Goal: Transaction & Acquisition: Book appointment/travel/reservation

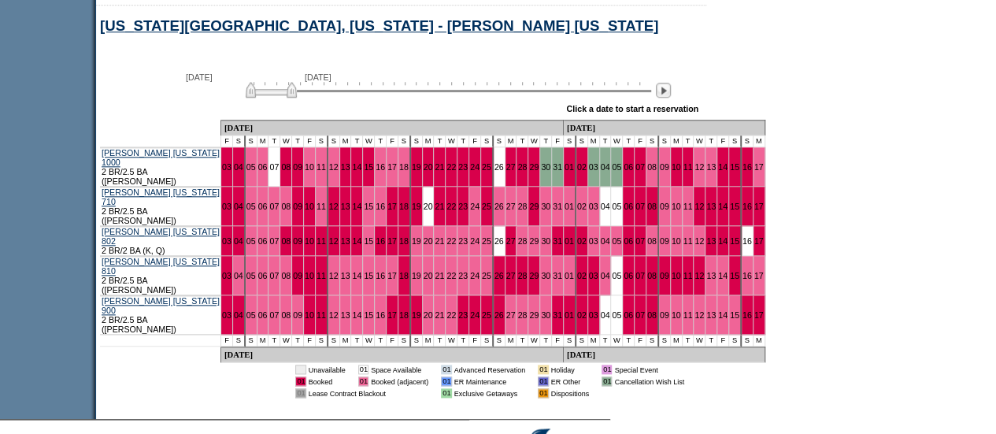
scroll to position [792, 0]
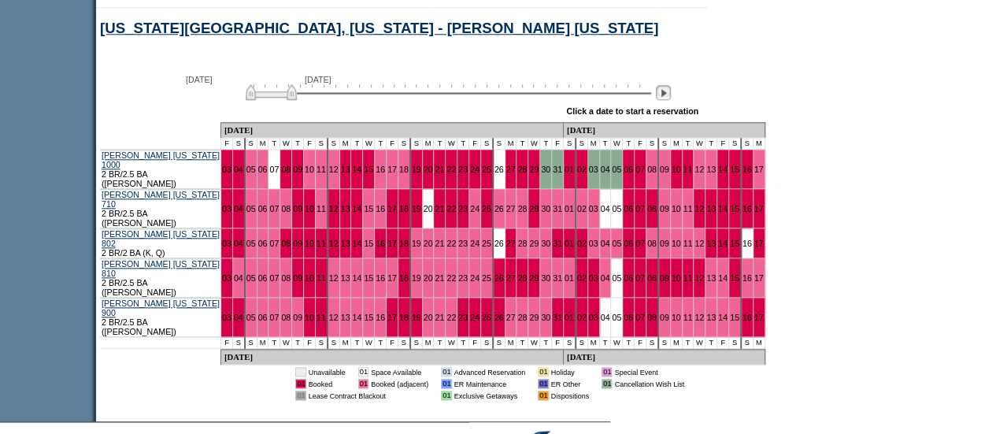
click at [667, 100] on img at bounding box center [663, 92] width 15 height 15
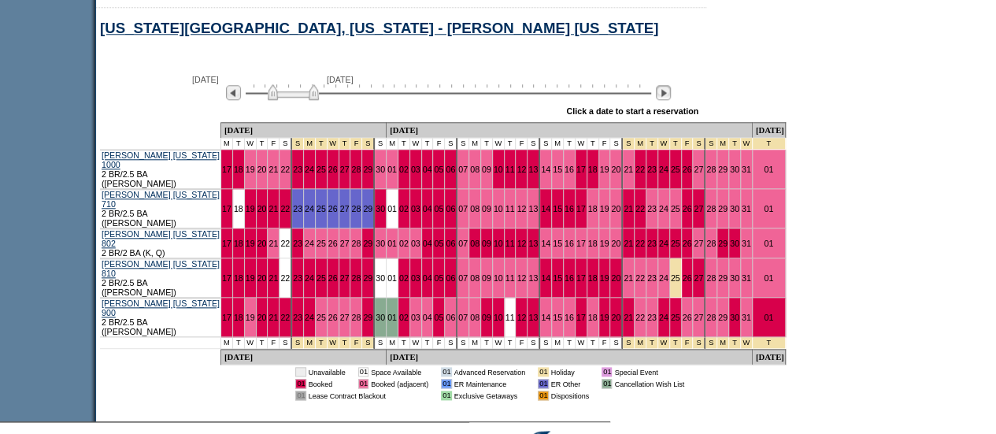
click at [667, 100] on img at bounding box center [663, 92] width 15 height 15
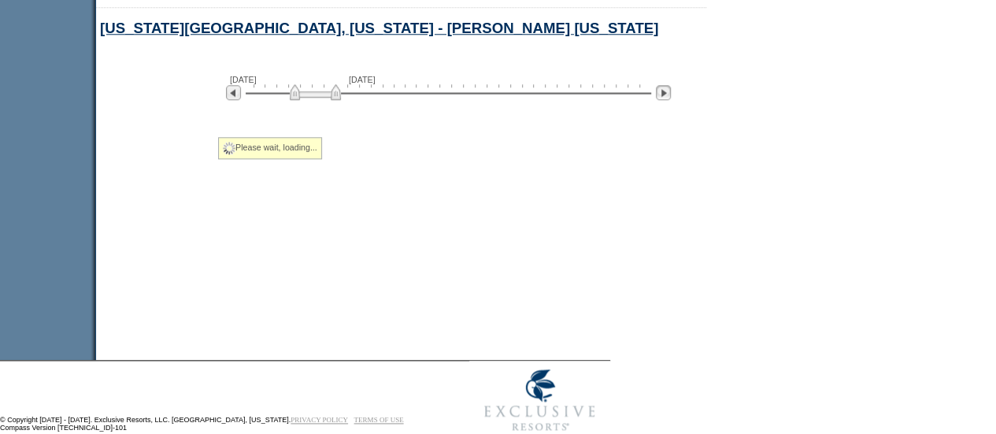
click at [667, 100] on img at bounding box center [663, 92] width 15 height 15
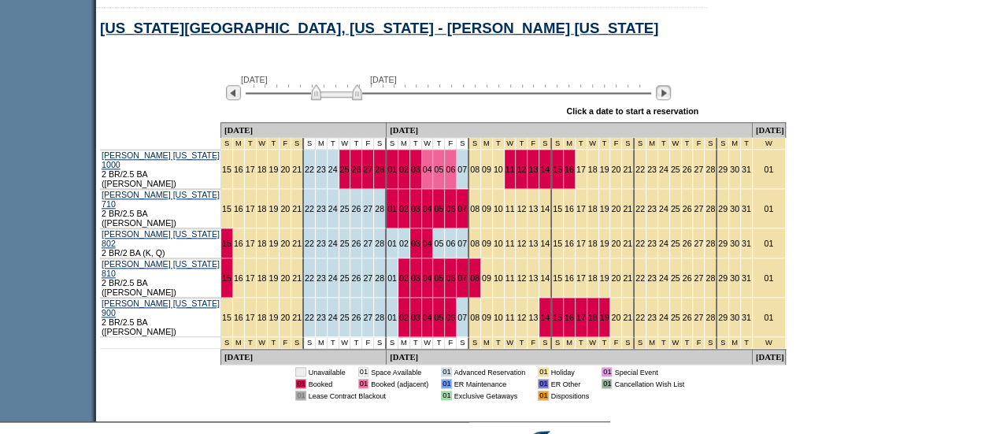
click at [671, 98] on img at bounding box center [663, 92] width 15 height 15
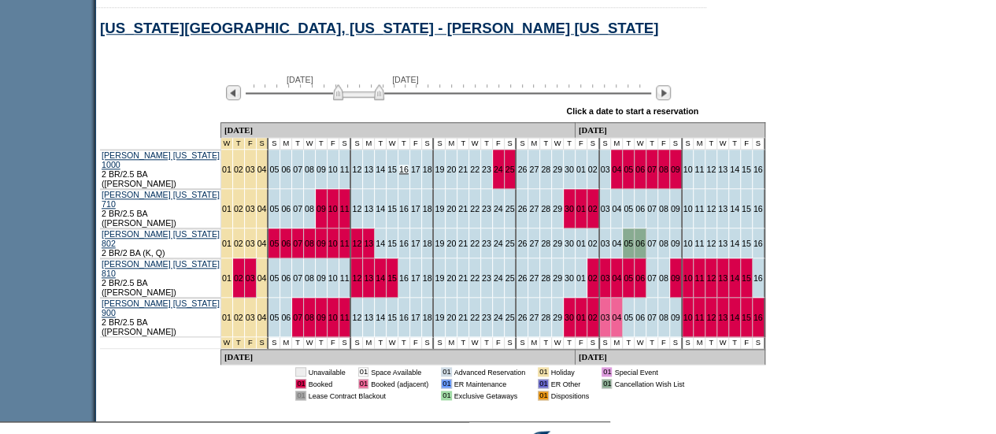
click at [399, 168] on link "16" at bounding box center [403, 169] width 9 height 9
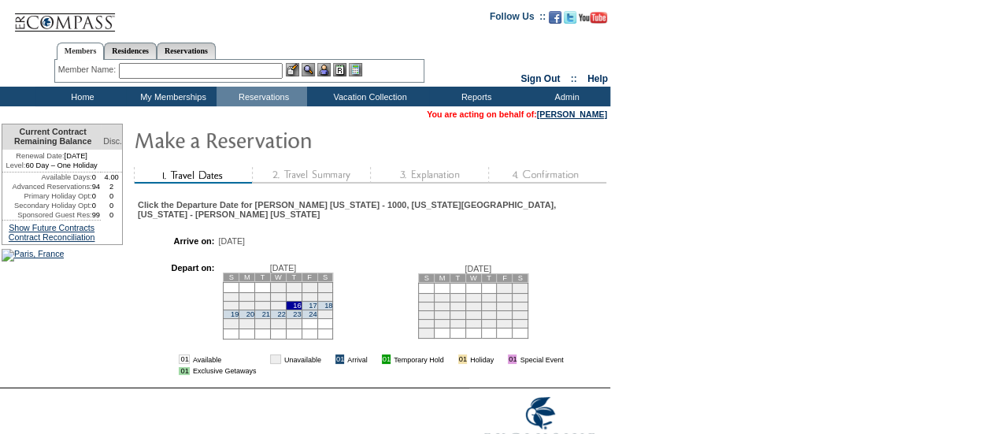
click at [271, 318] on td "21" at bounding box center [263, 313] width 16 height 9
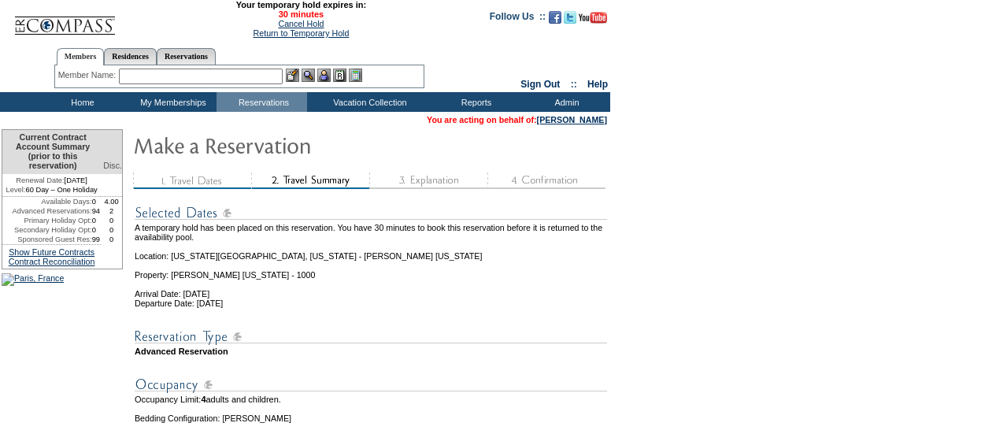
click at [265, 327] on img at bounding box center [371, 337] width 472 height 20
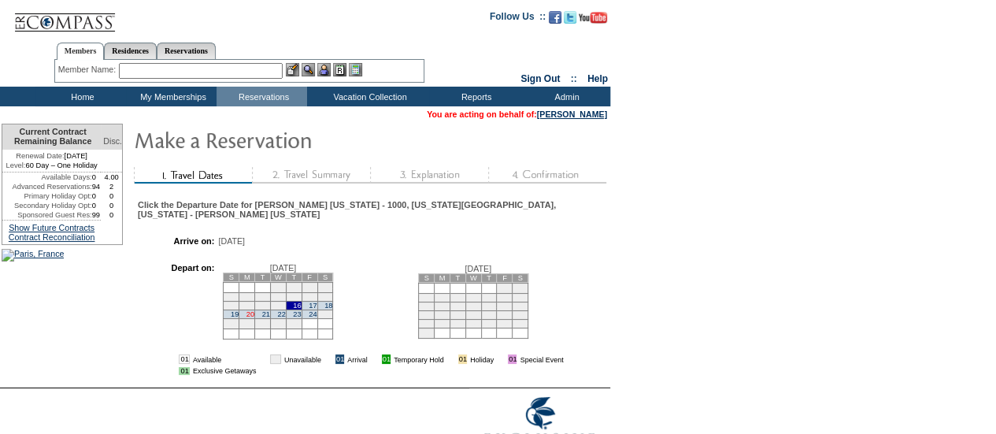
click at [254, 318] on link "20" at bounding box center [250, 314] width 8 height 8
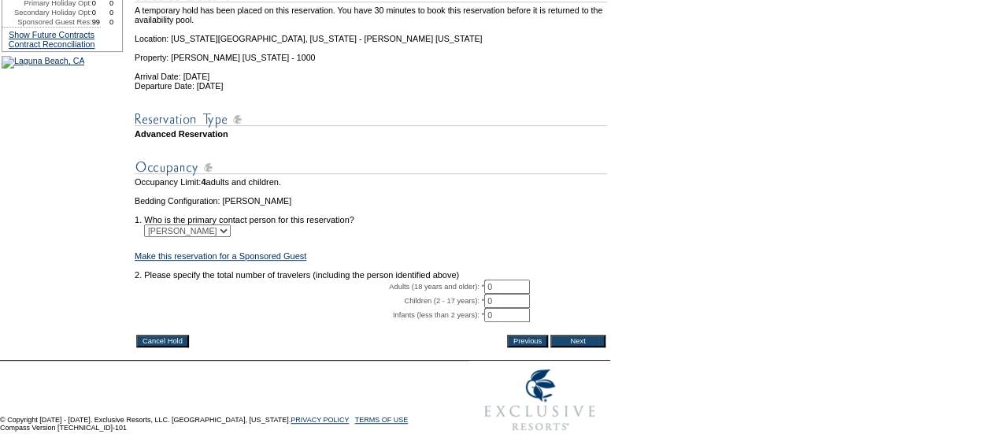
scroll to position [228, 0]
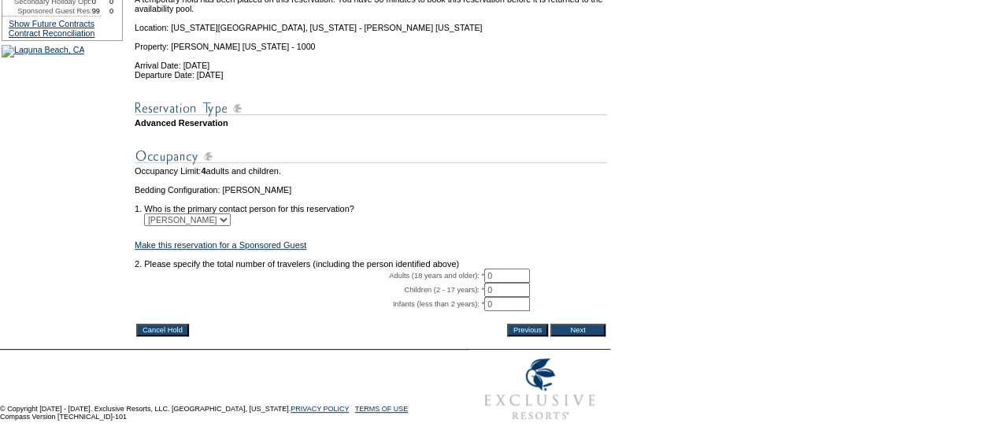
click at [516, 283] on input "0" at bounding box center [507, 275] width 46 height 14
type input "2"
click at [575, 336] on input "Next" at bounding box center [577, 329] width 55 height 13
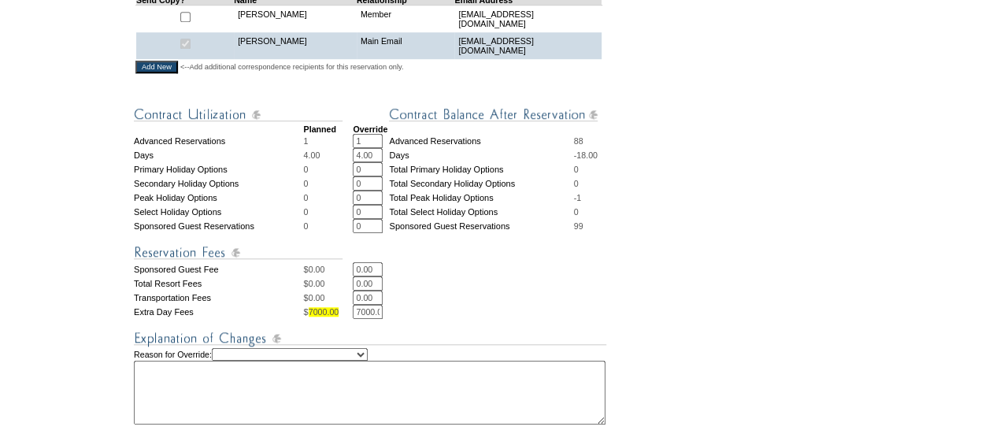
scroll to position [751, 0]
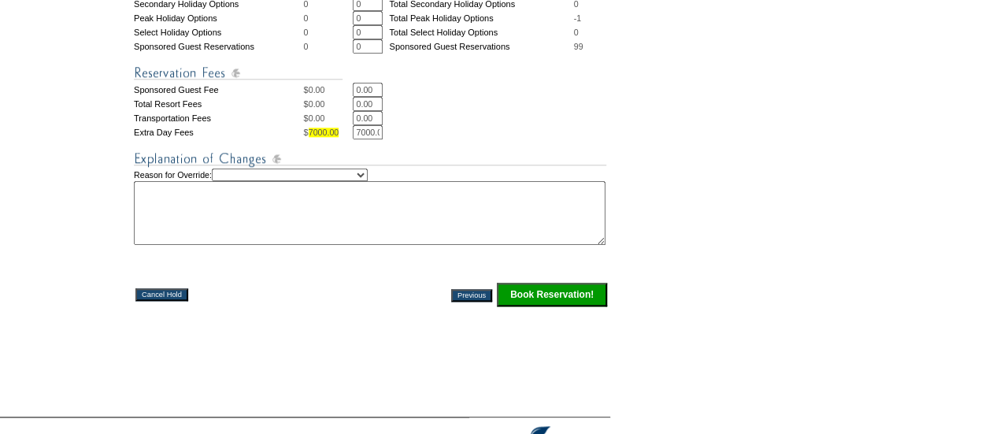
click at [556, 306] on input "Book Reservation!" at bounding box center [552, 295] width 110 height 24
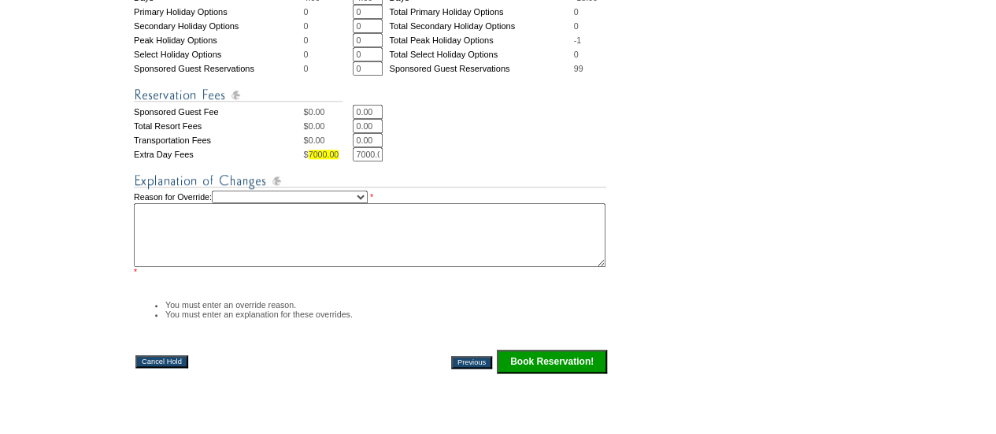
scroll to position [734, 0]
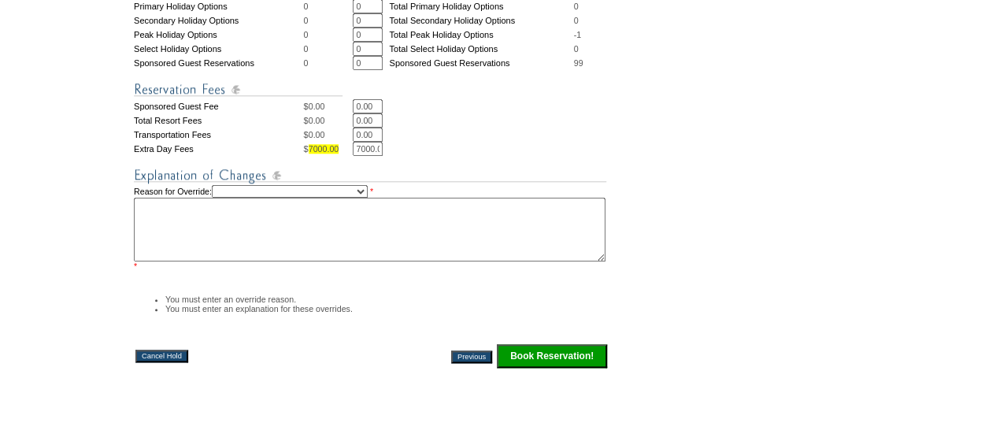
click at [373, 221] on textarea at bounding box center [369, 230] width 471 height 64
click at [362, 198] on select "Creating Continuous Stay Days Rebooked After Cancellation Editing Occupant Expe…" at bounding box center [290, 191] width 156 height 13
select select "1042"
click at [228, 198] on select "Creating Continuous Stay Days Rebooked After Cancellation Editing Occupant Expe…" at bounding box center [290, 191] width 156 height 13
click at [272, 256] on textarea at bounding box center [369, 230] width 471 height 64
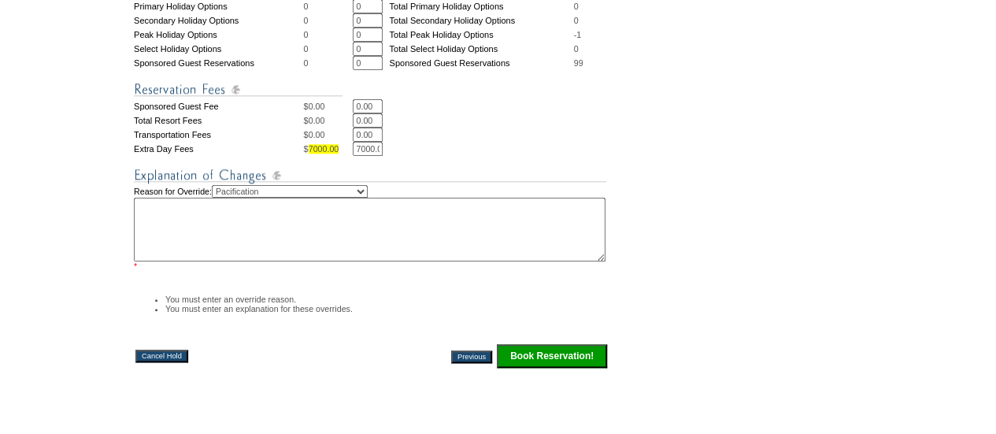
type textarea "I"
type textarea "w"
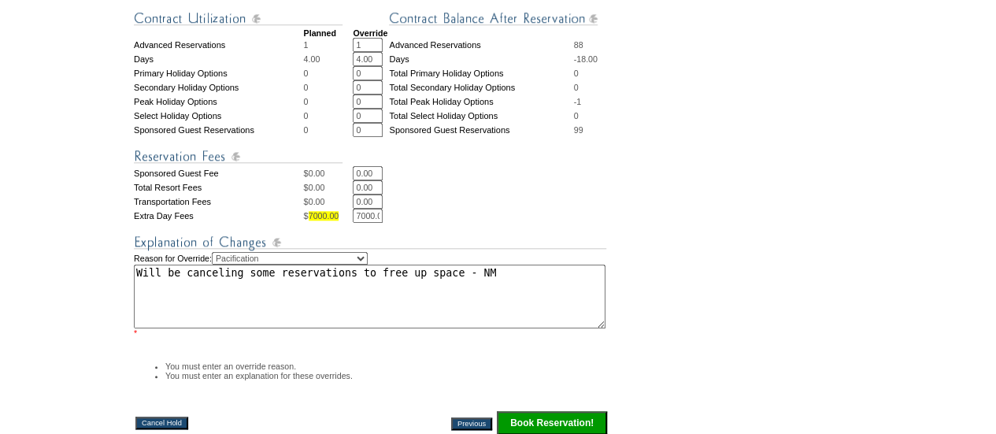
scroll to position [787, 0]
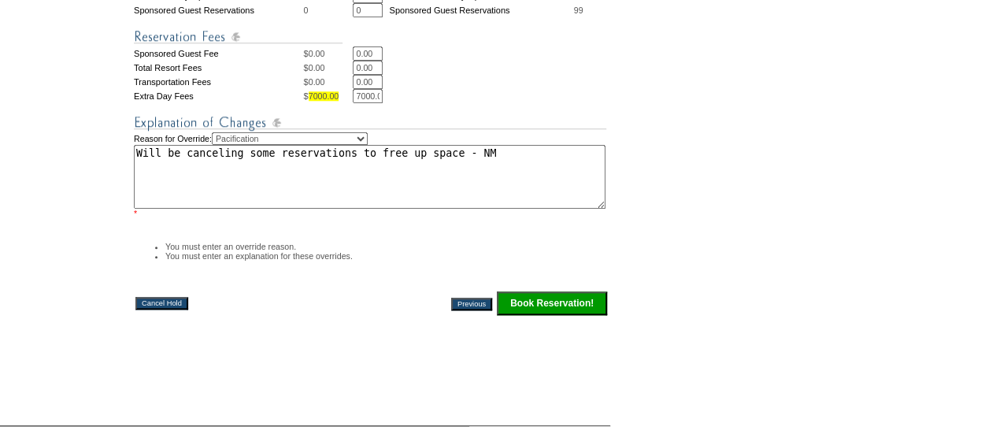
type textarea "Will be canceling some reservations to free up space - NM"
click at [560, 315] on input "Book Reservation!" at bounding box center [552, 303] width 110 height 24
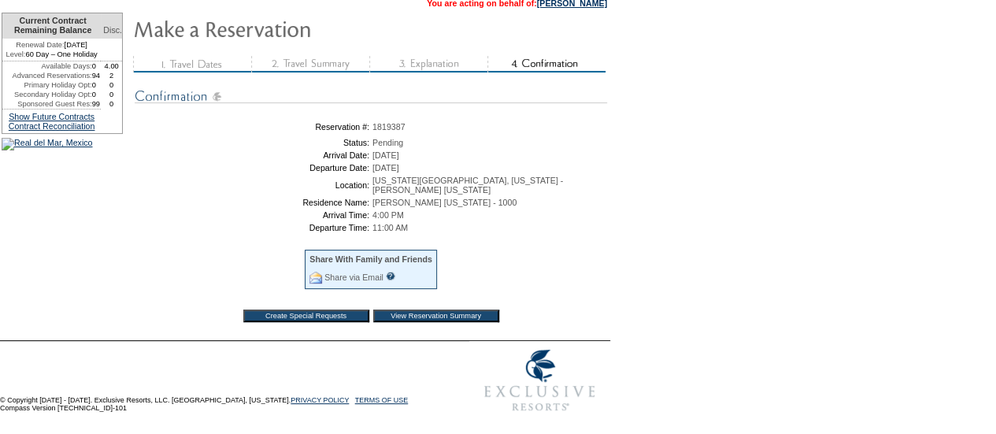
scroll to position [11, 0]
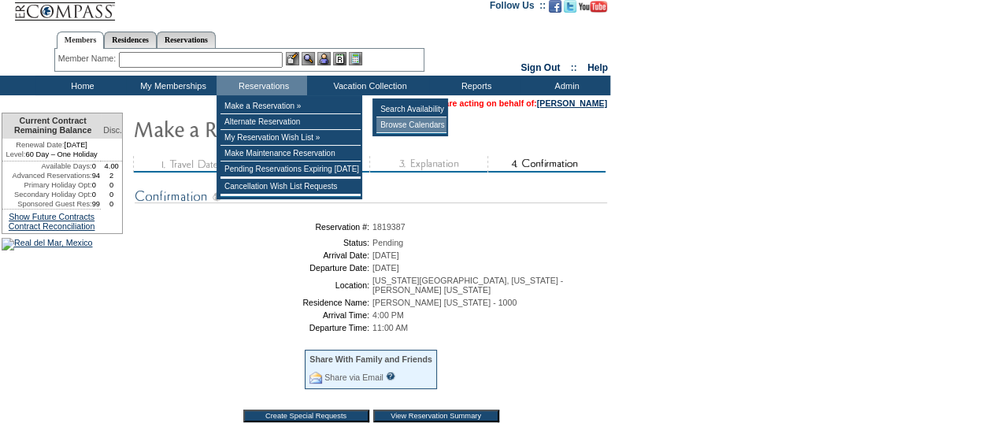
click at [408, 127] on td "Browse Calendars" at bounding box center [411, 125] width 70 height 16
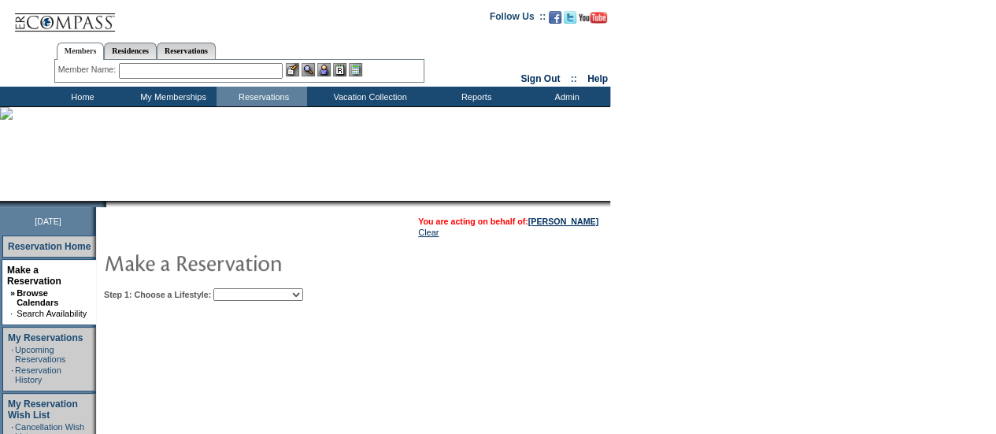
scroll to position [8, 0]
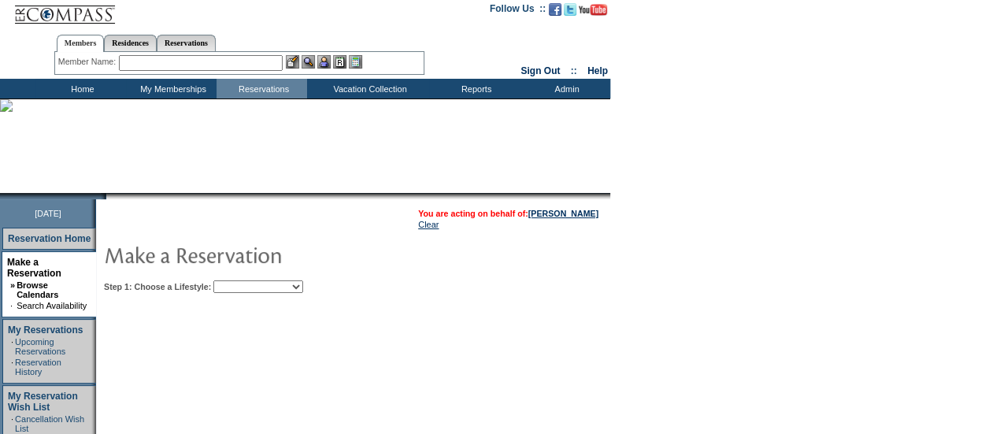
click at [293, 284] on select "Beach Leisure Metropolitan Mountain OIAL for Adventure OIAL for Couples OIAL fo…" at bounding box center [258, 286] width 90 height 13
select select "Metropolitan"
click at [240, 280] on select "Beach Leisure Metropolitan Mountain OIAL for Adventure OIAL for Couples OIAL fo…" at bounding box center [258, 286] width 90 height 13
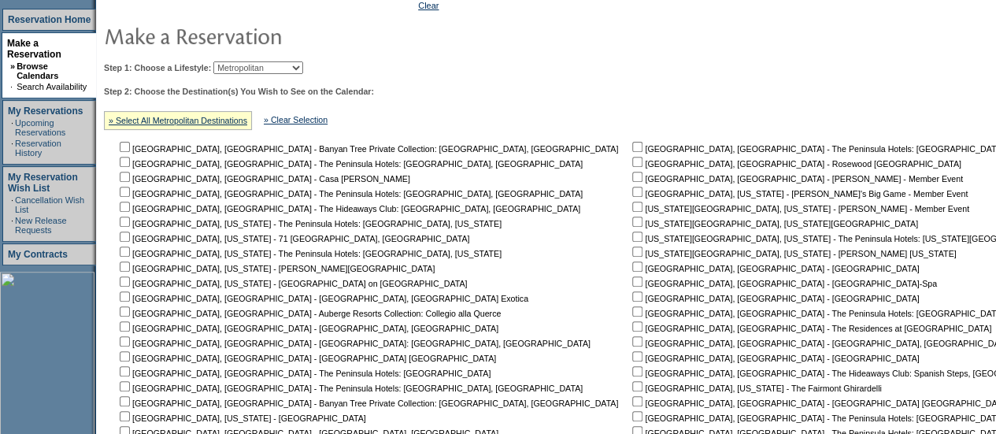
scroll to position [341, 0]
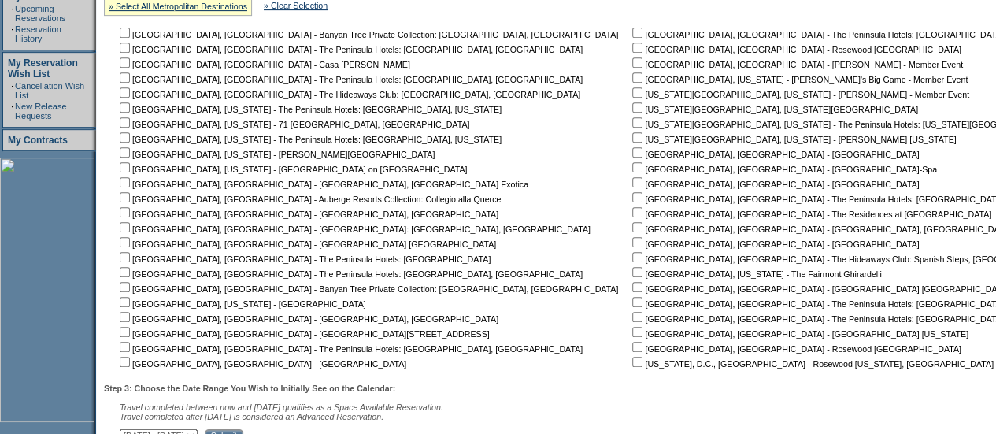
click at [632, 141] on input "checkbox" at bounding box center [637, 137] width 10 height 10
checkbox input "true"
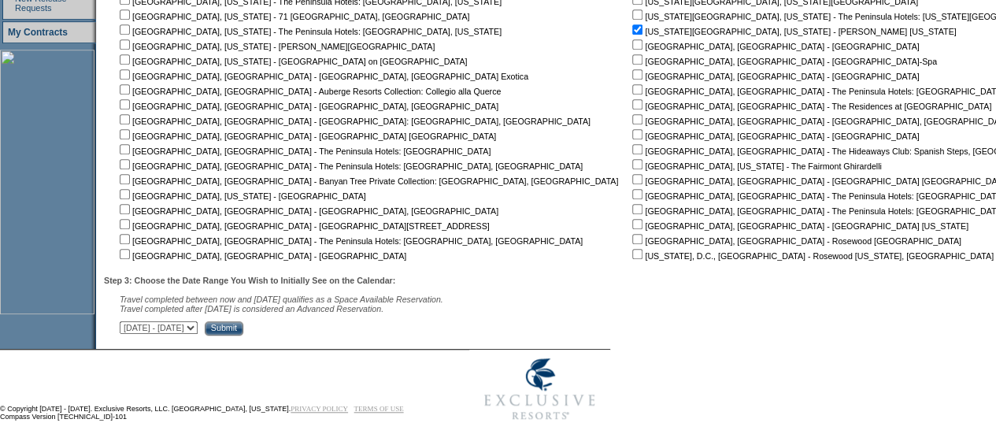
scroll to position [449, 0]
click at [243, 331] on input "Submit" at bounding box center [224, 327] width 39 height 14
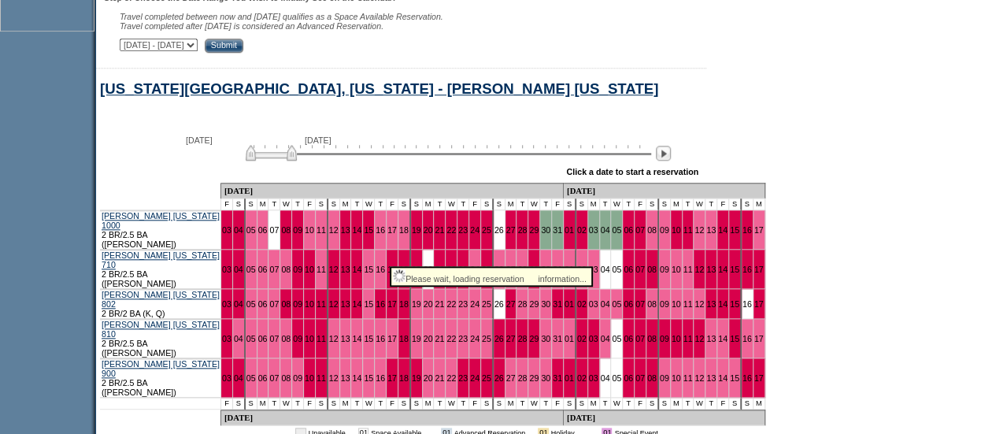
scroll to position [733, 0]
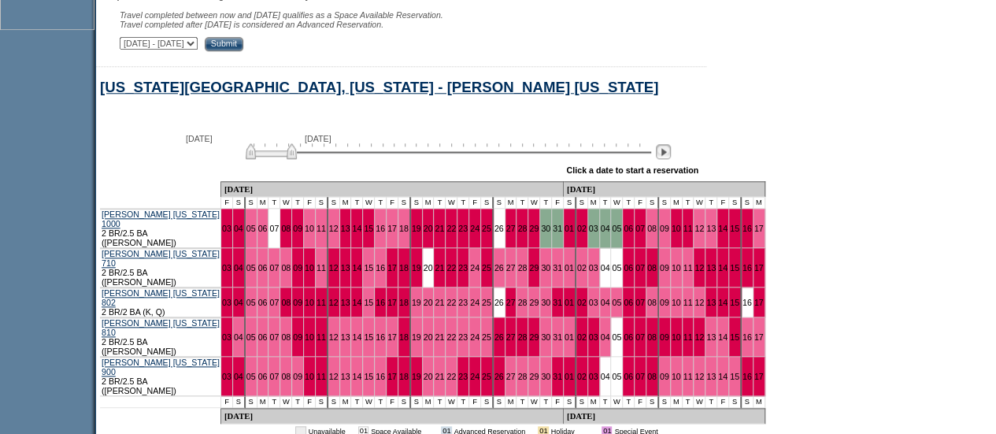
click at [671, 157] on img at bounding box center [663, 151] width 15 height 15
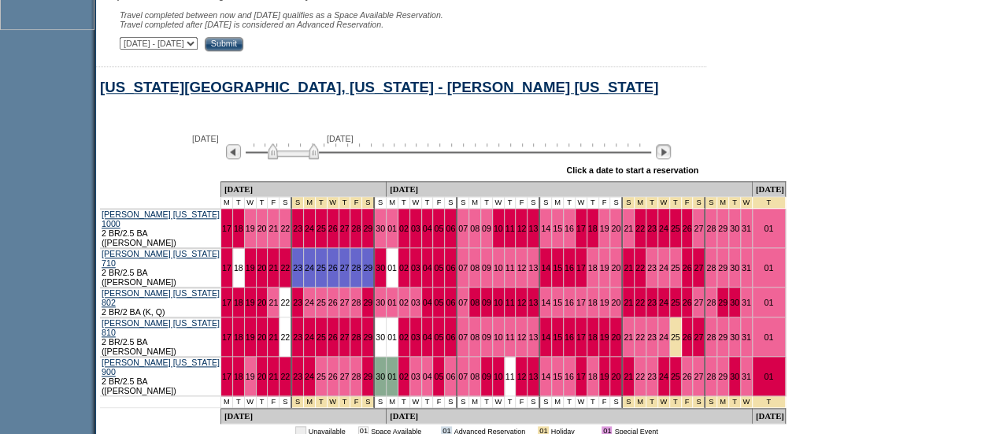
click at [671, 157] on img at bounding box center [663, 151] width 15 height 15
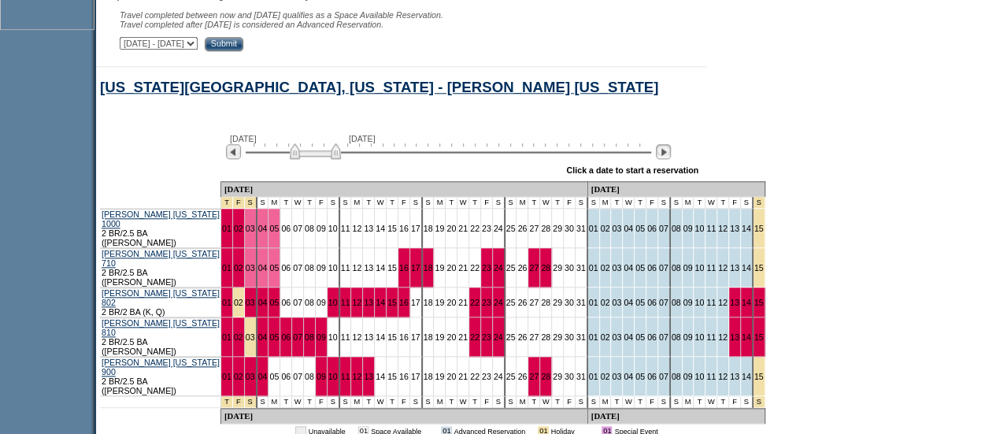
click at [671, 157] on img at bounding box center [663, 151] width 15 height 15
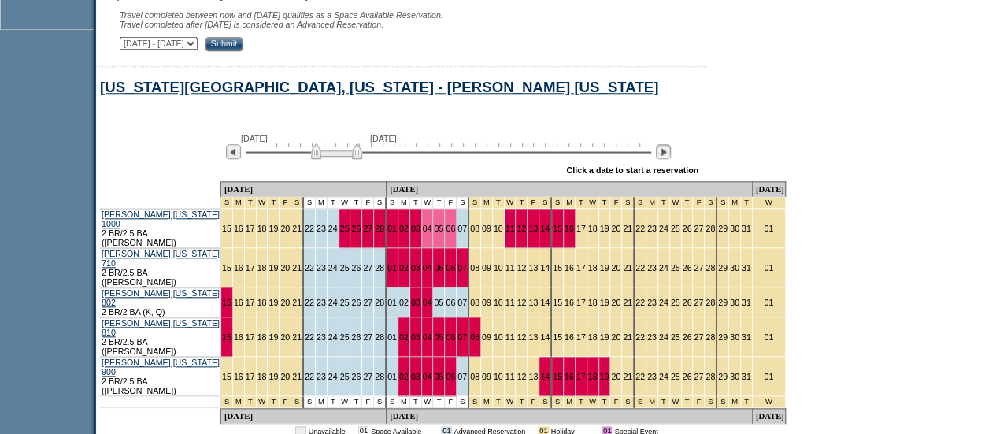
click at [671, 159] on img at bounding box center [663, 151] width 15 height 15
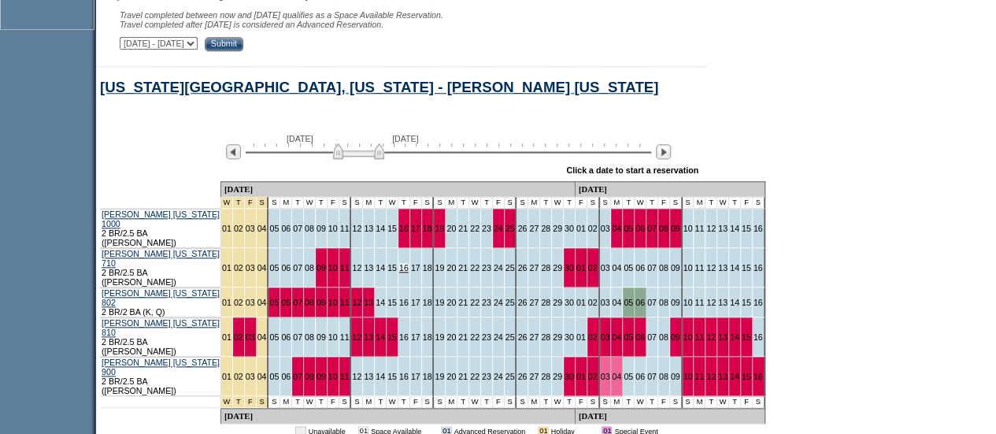
click at [399, 263] on link "16" at bounding box center [403, 267] width 9 height 9
